Goal: Task Accomplishment & Management: Complete application form

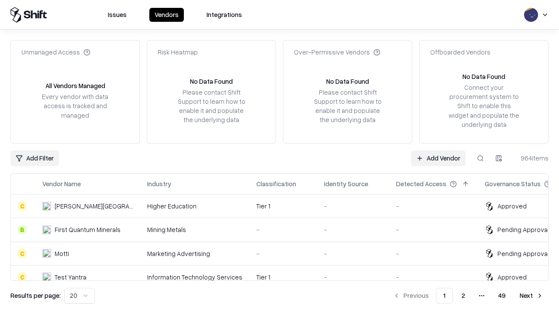
click at [438, 158] on link "Add Vendor" at bounding box center [438, 159] width 55 height 16
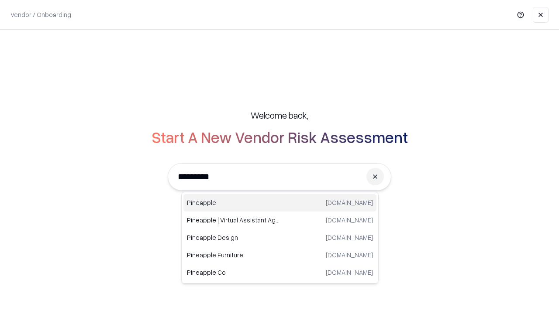
click at [280, 203] on div "Pineapple [DOMAIN_NAME]" at bounding box center [279, 202] width 193 height 17
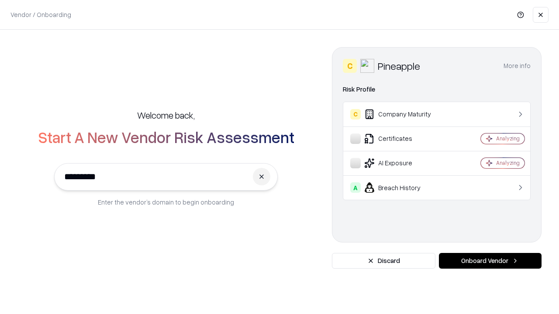
type input "*********"
click at [490, 261] on button "Onboard Vendor" at bounding box center [490, 261] width 103 height 16
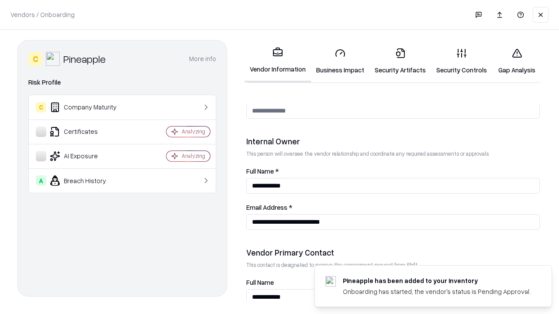
scroll to position [452, 0]
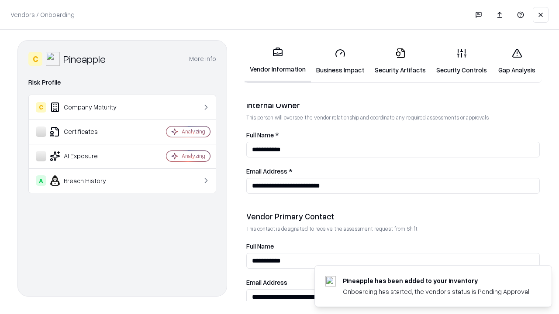
click at [340, 61] on link "Business Impact" at bounding box center [340, 61] width 59 height 41
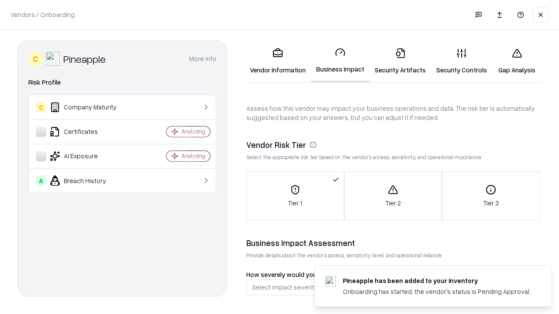
click at [400, 61] on link "Security Artifacts" at bounding box center [400, 61] width 62 height 41
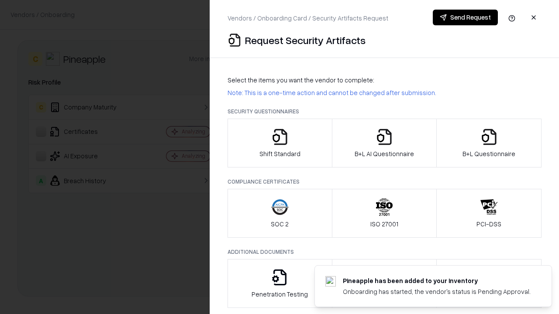
click at [279, 143] on icon "button" at bounding box center [279, 136] width 17 height 17
click at [465, 17] on button "Send Request" at bounding box center [465, 18] width 65 height 16
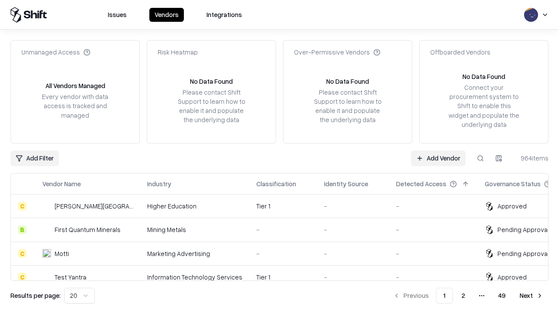
click at [480, 158] on button at bounding box center [480, 159] width 16 height 16
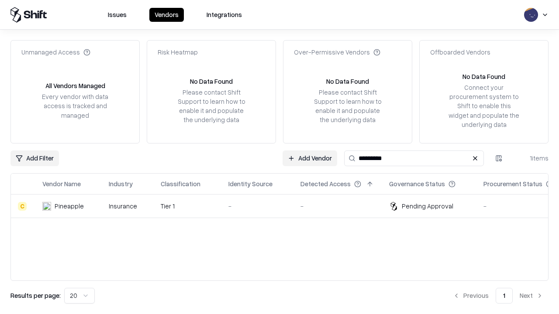
type input "*********"
click at [285, 206] on div "-" at bounding box center [257, 206] width 58 height 9
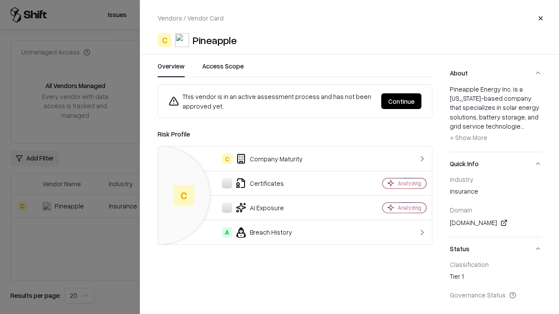
click at [401, 101] on button "Continue" at bounding box center [401, 101] width 40 height 16
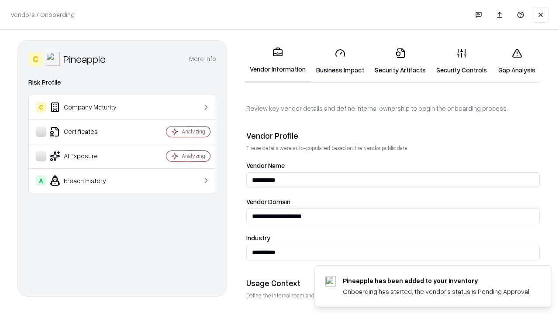
click at [400, 61] on link "Security Artifacts" at bounding box center [400, 61] width 62 height 41
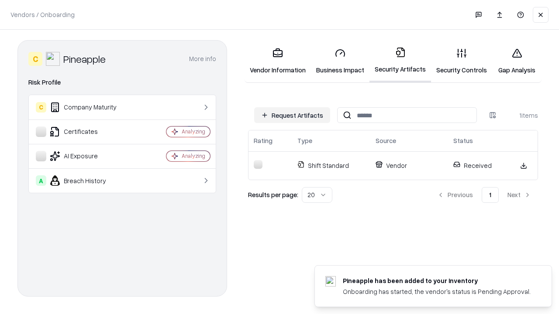
click at [461, 61] on link "Security Controls" at bounding box center [461, 61] width 61 height 41
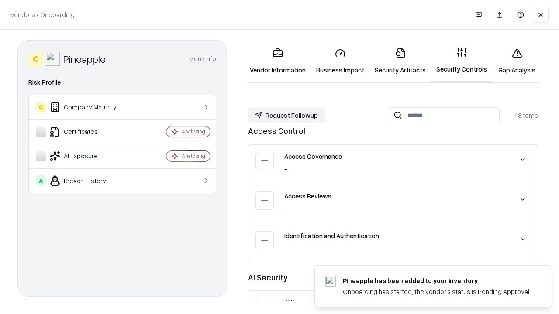
click at [286, 115] on button "Request Followup" at bounding box center [286, 115] width 77 height 16
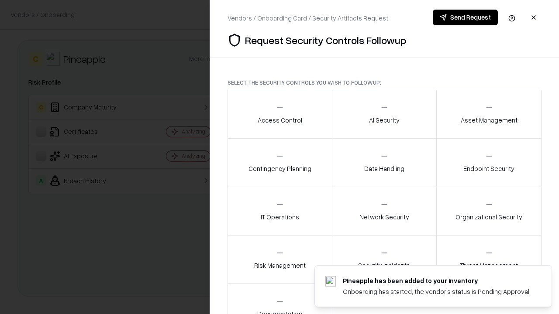
click at [279, 114] on div "Access Control" at bounding box center [280, 113] width 45 height 21
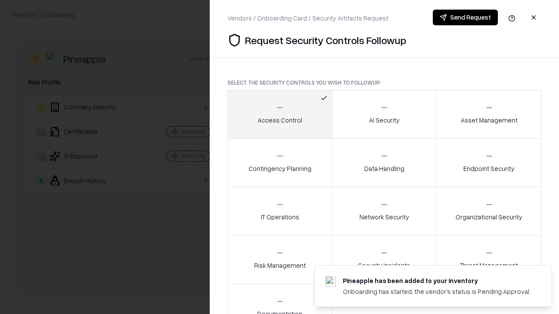
click at [465, 17] on button "Send Request" at bounding box center [465, 18] width 65 height 16
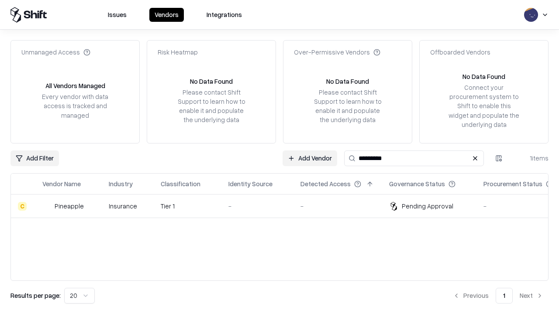
type input "*********"
click at [285, 206] on div "-" at bounding box center [257, 206] width 58 height 9
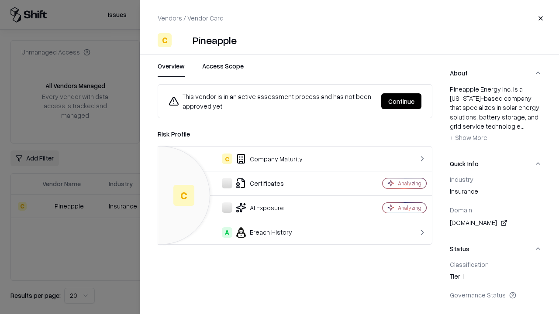
click at [401, 101] on button "Continue" at bounding box center [401, 101] width 40 height 16
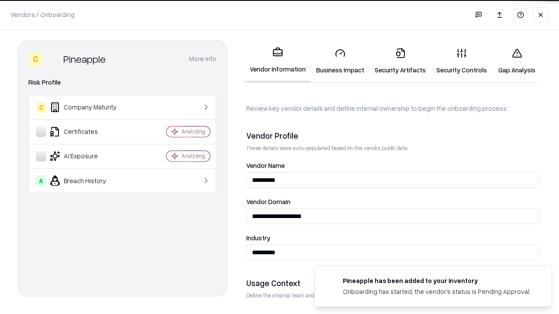
click at [516, 61] on link "Gap Analysis" at bounding box center [516, 61] width 49 height 41
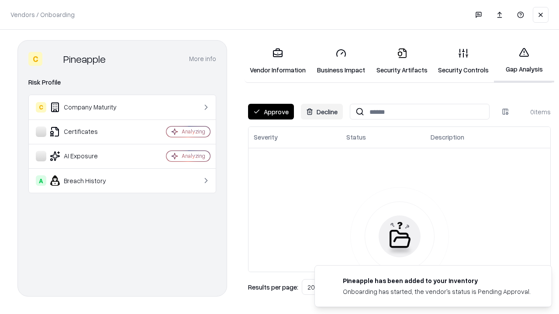
click at [271, 112] on button "Approve" at bounding box center [271, 112] width 46 height 16
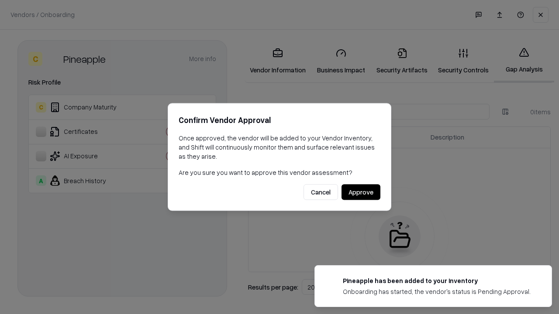
click at [361, 192] on button "Approve" at bounding box center [360, 193] width 39 height 16
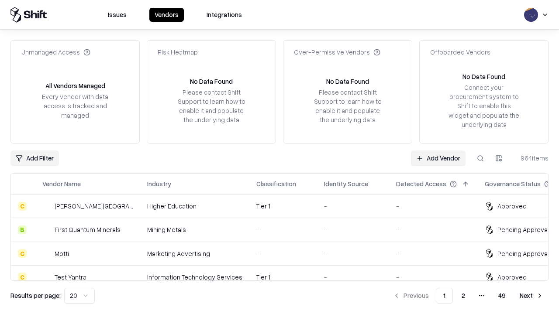
type input "*********"
click at [438, 158] on link "Add Vendor" at bounding box center [438, 159] width 55 height 16
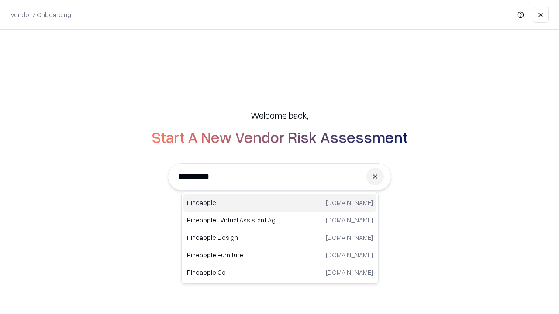
click at [280, 203] on div "Pineapple pineappleenergy.com" at bounding box center [279, 202] width 193 height 17
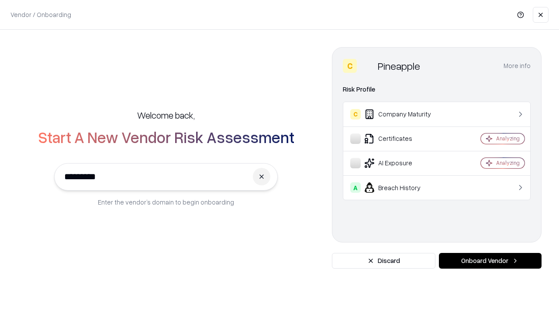
type input "*********"
click at [490, 261] on button "Onboard Vendor" at bounding box center [490, 261] width 103 height 16
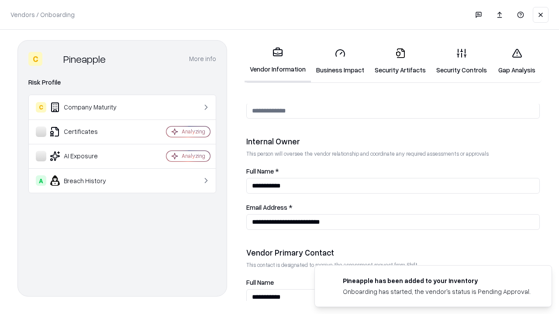
scroll to position [452, 0]
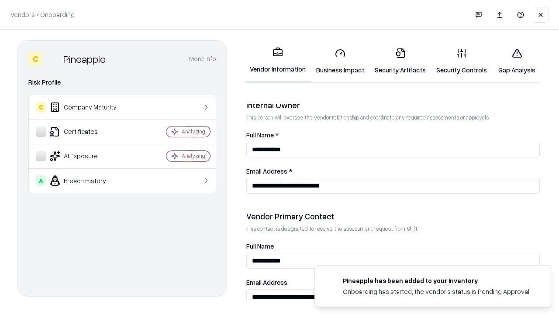
click at [516, 61] on link "Gap Analysis" at bounding box center [516, 61] width 49 height 41
